Goal: Task Accomplishment & Management: Manage account settings

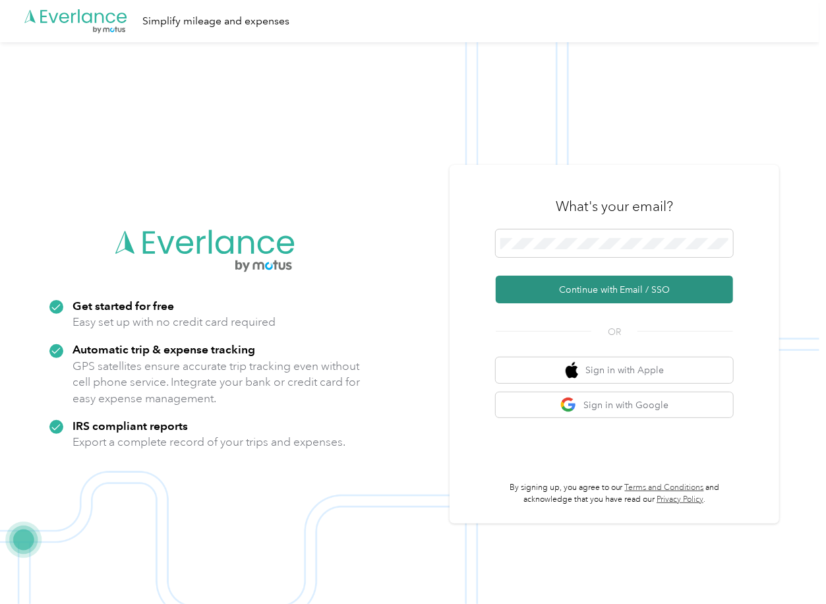
click at [543, 282] on button "Continue with Email / SSO" at bounding box center [614, 290] width 237 height 28
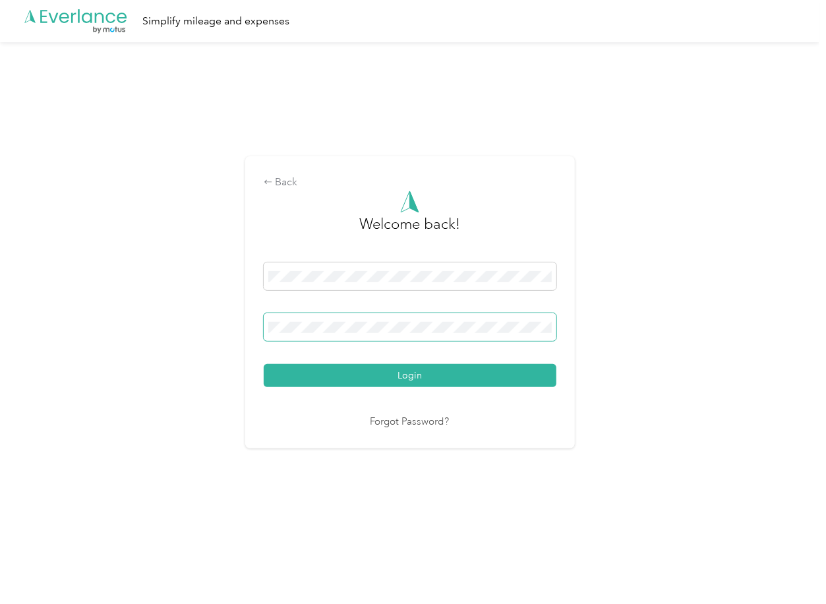
click at [327, 334] on span at bounding box center [410, 327] width 293 height 28
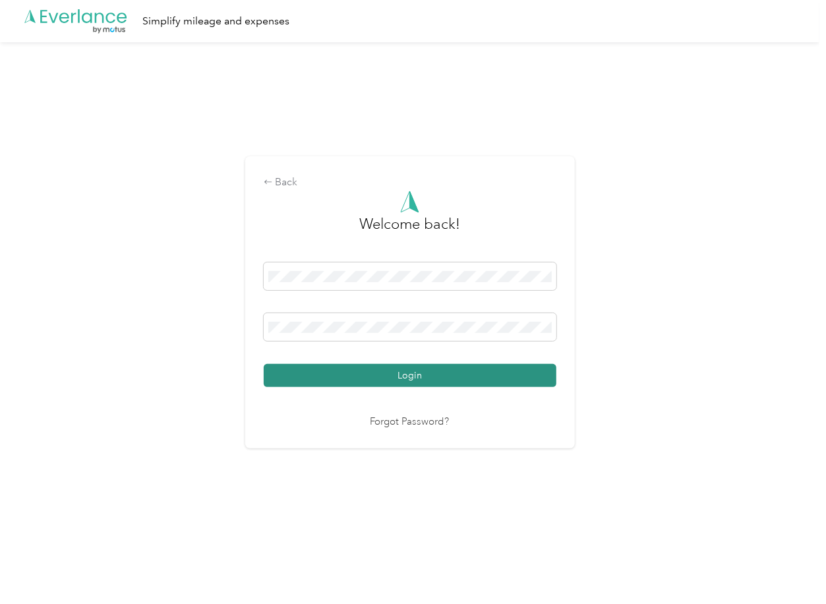
click at [318, 376] on button "Login" at bounding box center [410, 375] width 293 height 23
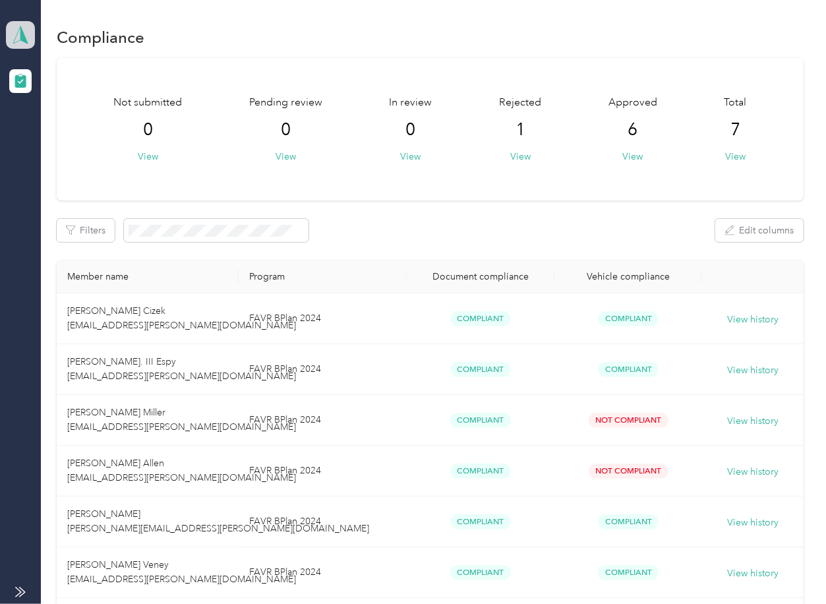
click at [26, 36] on icon at bounding box center [21, 35] width 20 height 18
click at [49, 137] on div "Log out" at bounding box center [42, 137] width 51 height 14
